Goal: Find contact information: Find contact information

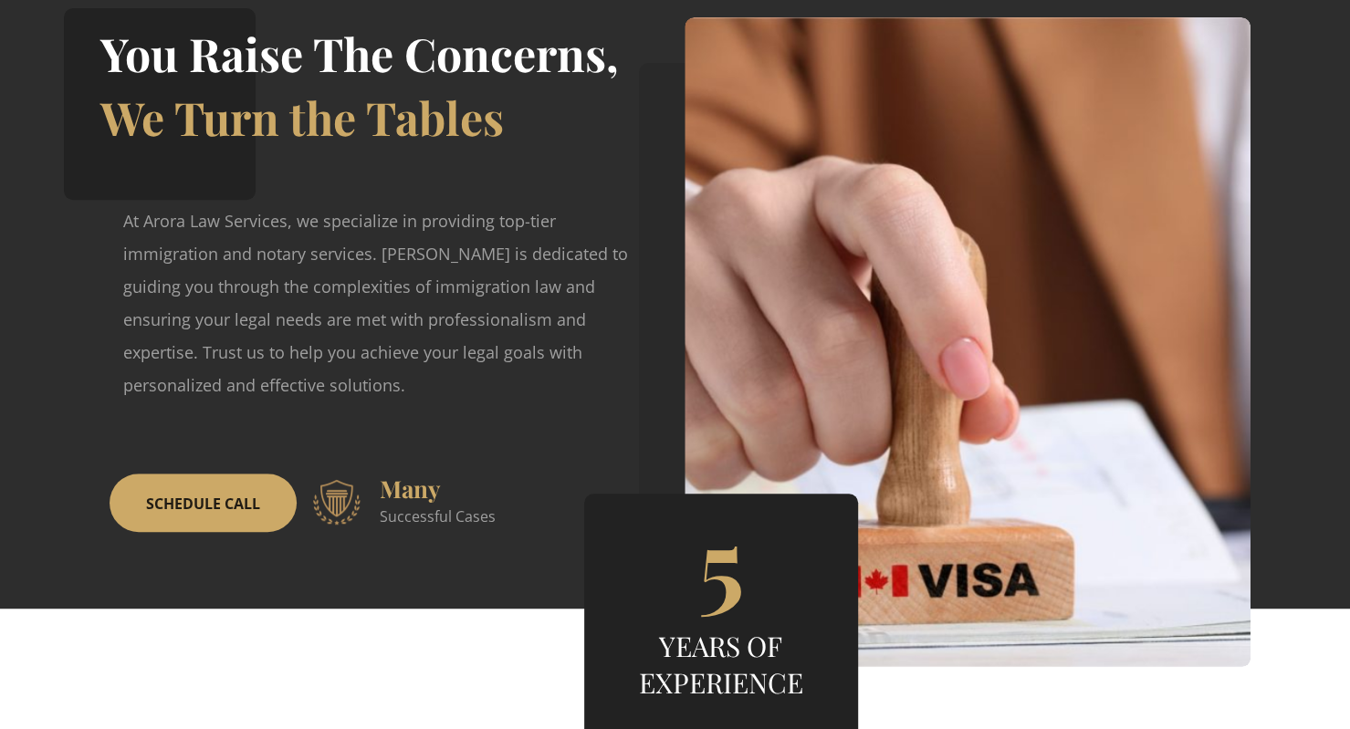
scroll to position [372, 0]
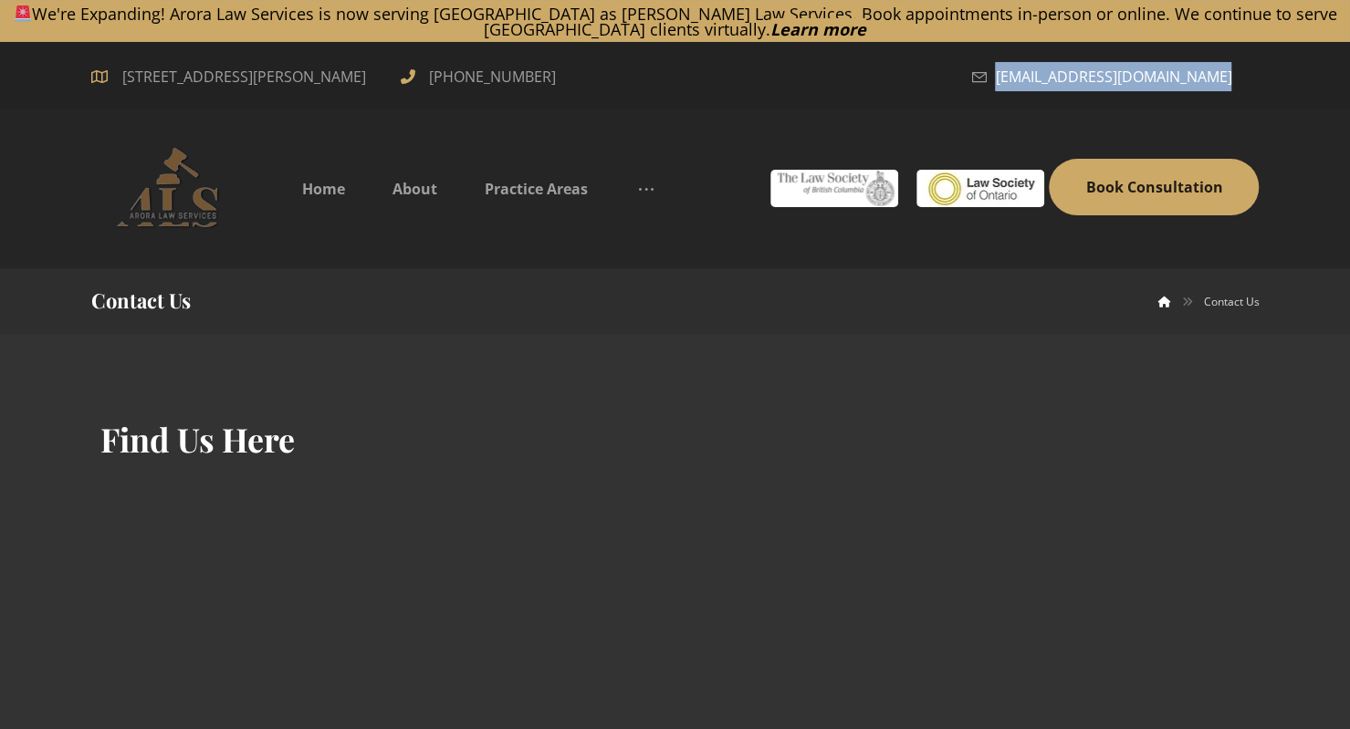
drag, startPoint x: 1022, startPoint y: 76, endPoint x: 1225, endPoint y: 51, distance: 204.1
click at [1225, 51] on div "7300 Edmonds St #800, Burnaby, BC, V3N 0G8, Canada +1 (647) 704-8377 contact@ar…" at bounding box center [675, 76] width 1350 height 68
copy span "[EMAIL_ADDRESS][DOMAIN_NAME]"
click at [353, 71] on span "[STREET_ADDRESS][PERSON_NAME]" at bounding box center [244, 76] width 258 height 29
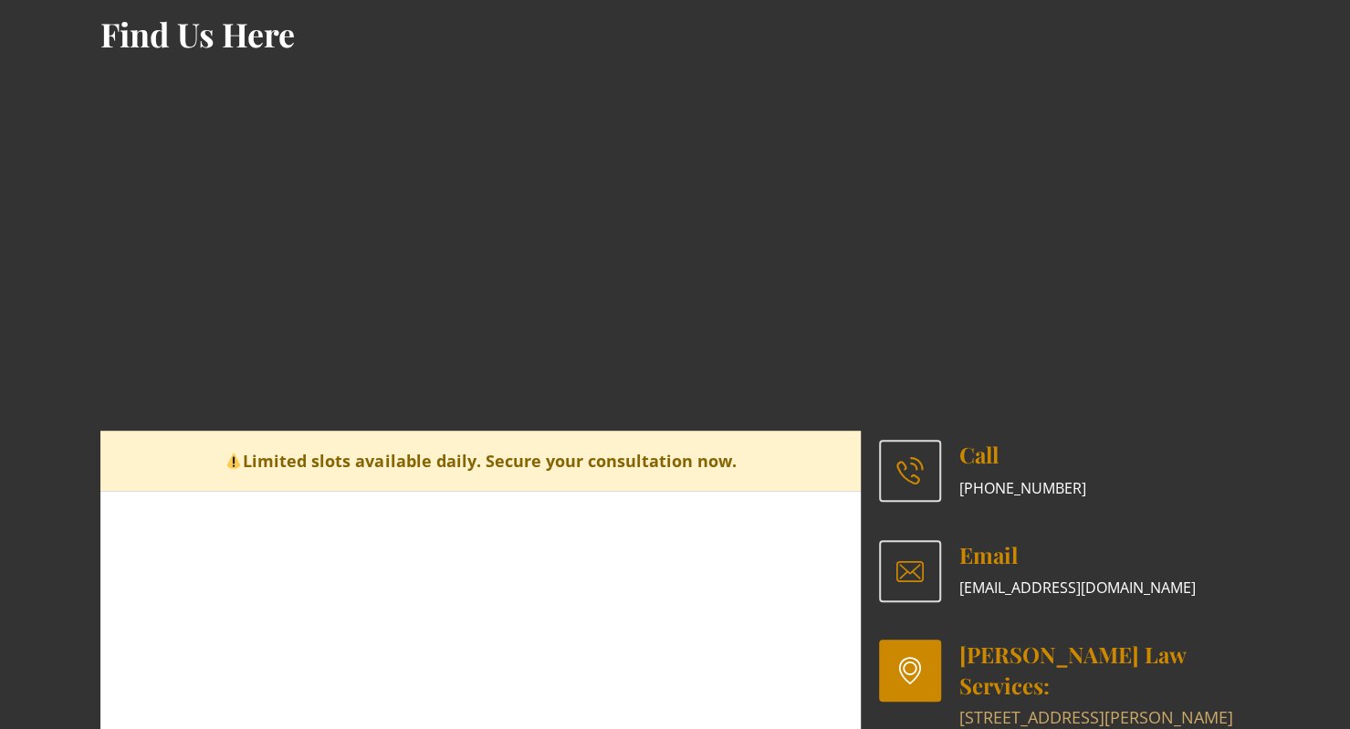
scroll to position [406, 0]
